Goal: Manage account settings

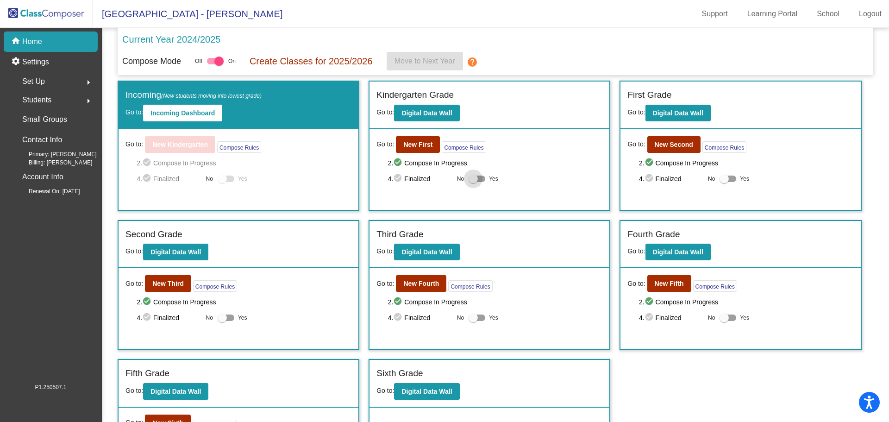
click at [483, 177] on div at bounding box center [477, 179] width 17 height 6
click at [473, 182] on input "Yes" at bounding box center [473, 182] width 0 height 0
checkbox input "true"
click at [207, 60] on div at bounding box center [215, 61] width 17 height 6
click at [211, 64] on input "checkbox" at bounding box center [211, 64] width 0 height 0
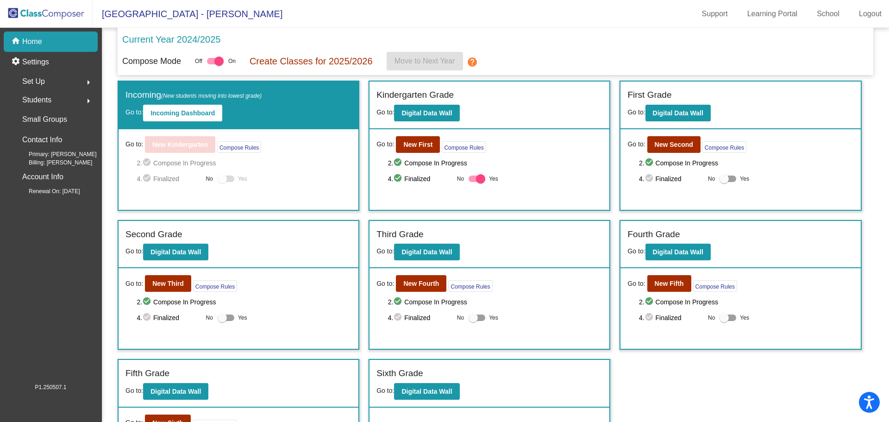
checkbox input "false"
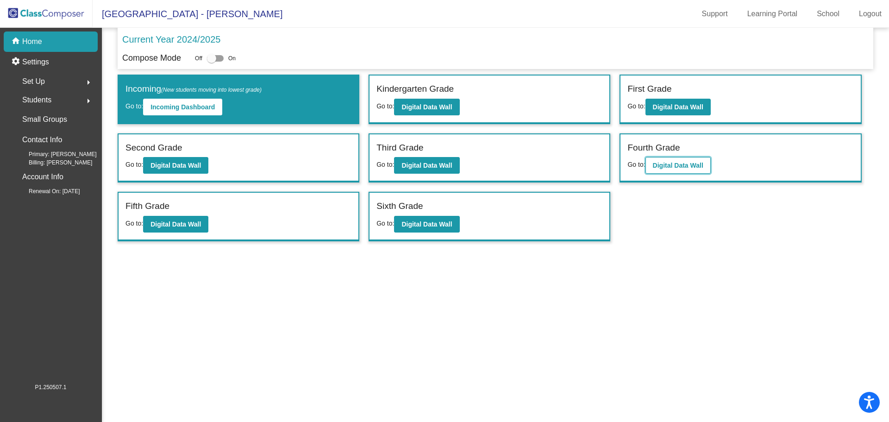
click at [688, 164] on b "Digital Data Wall" at bounding box center [678, 165] width 50 height 7
click at [220, 58] on div at bounding box center [215, 58] width 17 height 6
click at [212, 62] on input "checkbox" at bounding box center [211, 62] width 0 height 0
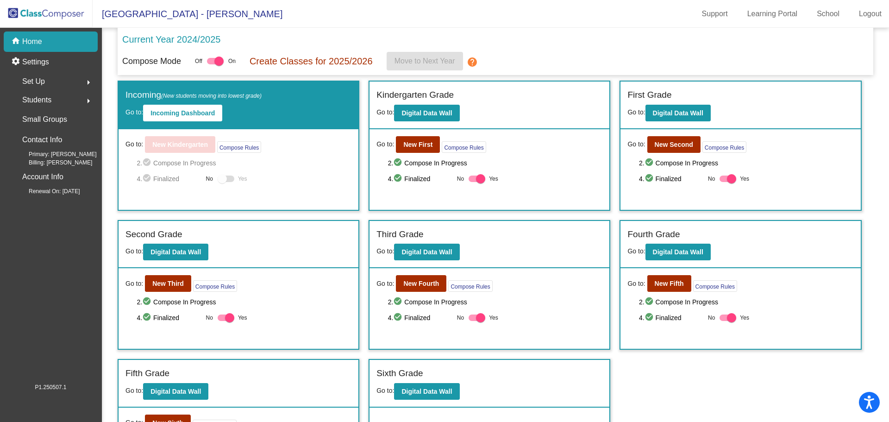
click at [206, 62] on div "Off On" at bounding box center [215, 61] width 41 height 11
click at [208, 60] on div at bounding box center [215, 61] width 17 height 6
click at [211, 64] on input "checkbox" at bounding box center [211, 64] width 0 height 0
checkbox input "false"
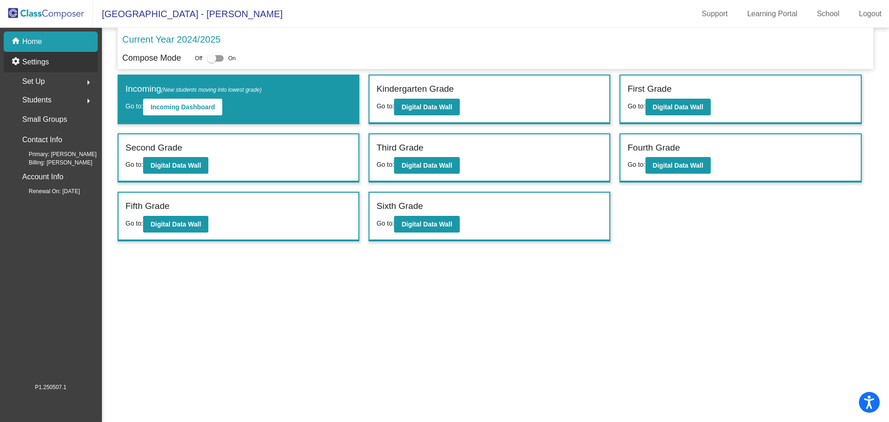
click at [44, 61] on p "Settings" at bounding box center [35, 62] width 27 height 11
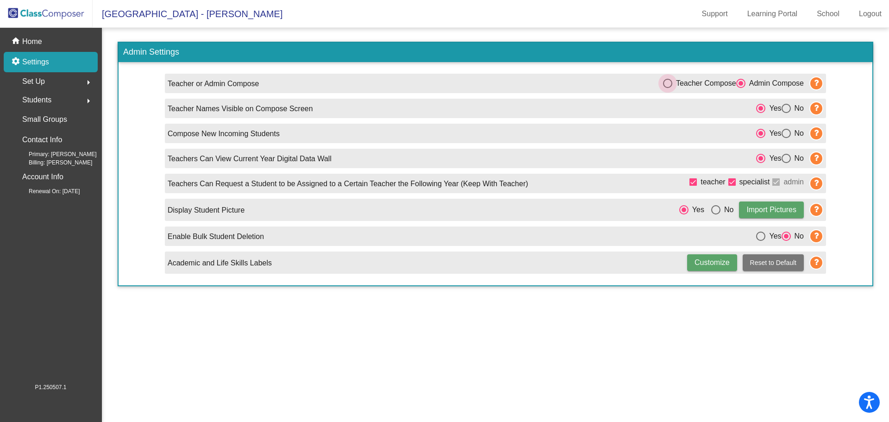
click at [666, 84] on div "Select an option" at bounding box center [667, 83] width 9 height 9
click at [668, 88] on input "Teacher Compose" at bounding box center [668, 88] width 0 height 0
radio input "true"
click at [741, 82] on div "Select an option" at bounding box center [741, 83] width 9 height 9
click at [741, 88] on input "Admin Compose" at bounding box center [741, 88] width 0 height 0
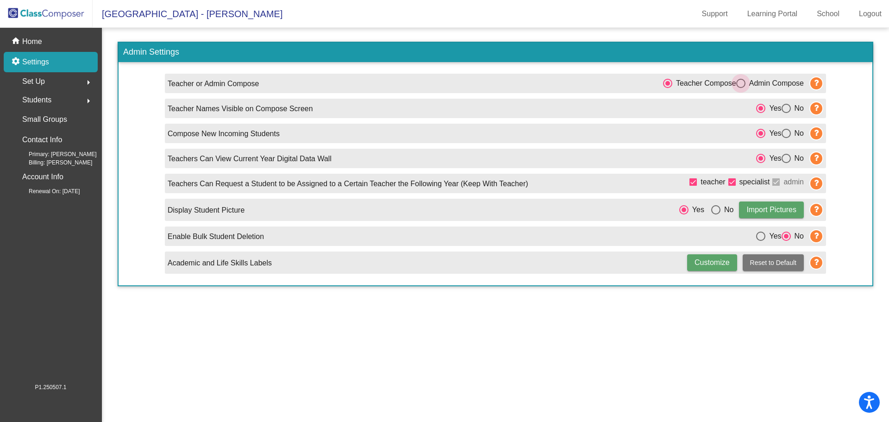
radio input "true"
click at [57, 83] on div "Set Up arrow_right" at bounding box center [53, 81] width 88 height 19
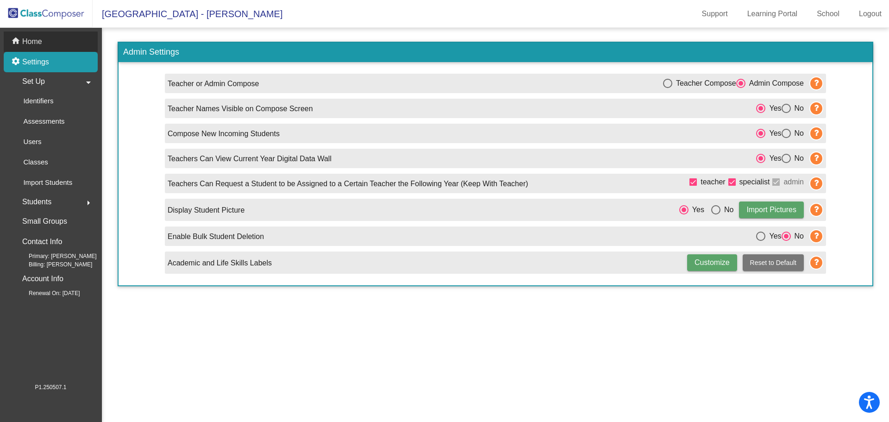
click at [78, 38] on div "home Home" at bounding box center [51, 41] width 94 height 20
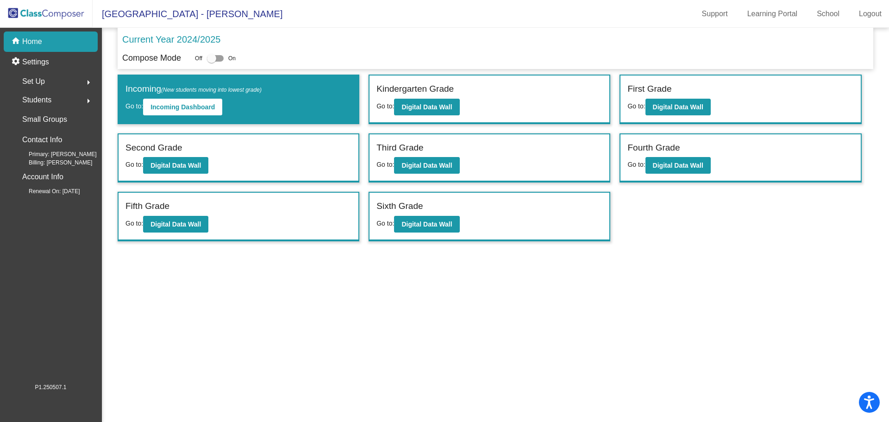
click at [221, 58] on div at bounding box center [215, 58] width 17 height 6
click at [212, 62] on input "checkbox" at bounding box center [211, 62] width 0 height 0
checkbox input "true"
